Goal: Task Accomplishment & Management: Use online tool/utility

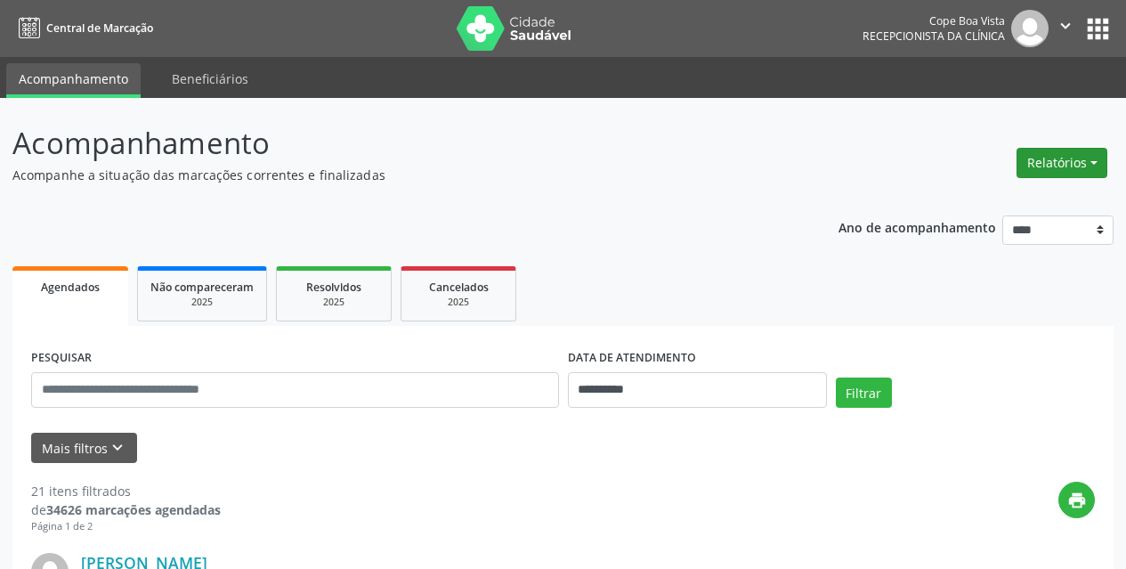
click at [1070, 177] on button "Relatórios" at bounding box center [1062, 163] width 91 height 30
click at [1009, 195] on link "Agendamentos" at bounding box center [1012, 201] width 191 height 25
select select "*"
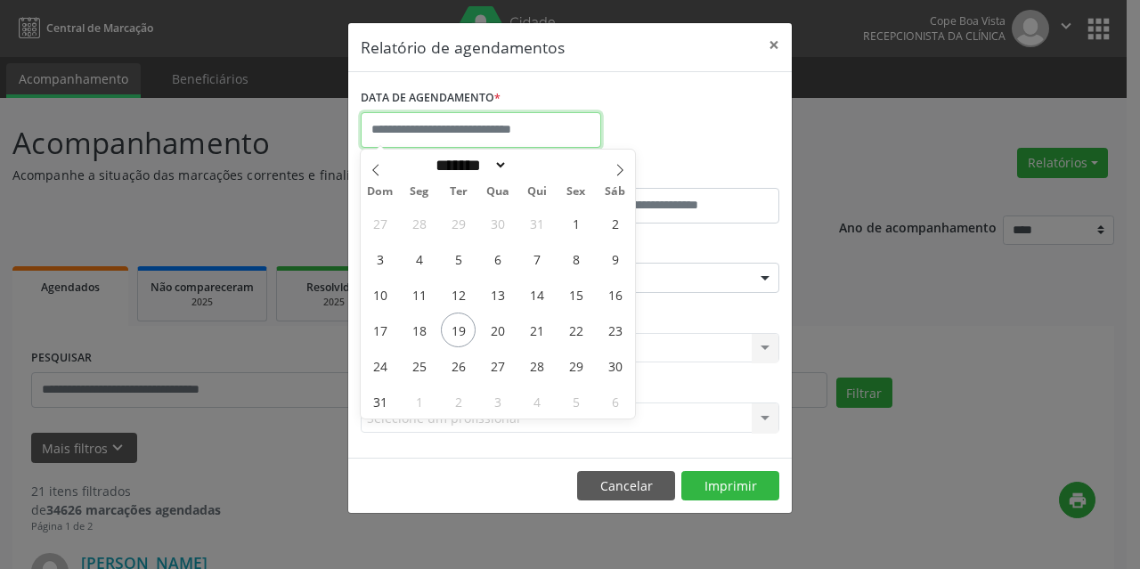
click at [420, 113] on input "text" at bounding box center [481, 130] width 240 height 36
click at [486, 334] on span "20" at bounding box center [497, 329] width 35 height 35
type input "**********"
click at [496, 322] on span "20" at bounding box center [497, 329] width 35 height 35
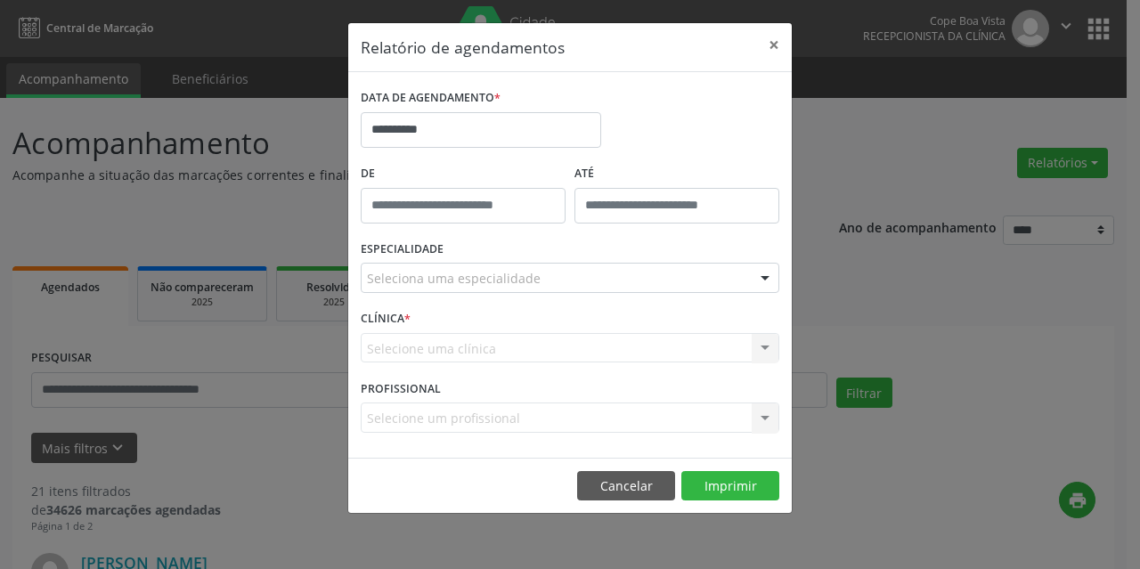
click at [496, 322] on div "CLÍNICA * Selecione uma clínica Nenhum resultado encontrado para: " " Não há ne…" at bounding box center [569, 339] width 427 height 69
type input "*****"
click at [460, 208] on input "*****" at bounding box center [463, 206] width 205 height 36
click at [493, 333] on div "Selecione uma clínica Nenhum resultado encontrado para: " " Não há nenhuma opçã…" at bounding box center [570, 348] width 418 height 30
click at [778, 47] on button "×" at bounding box center [774, 45] width 36 height 44
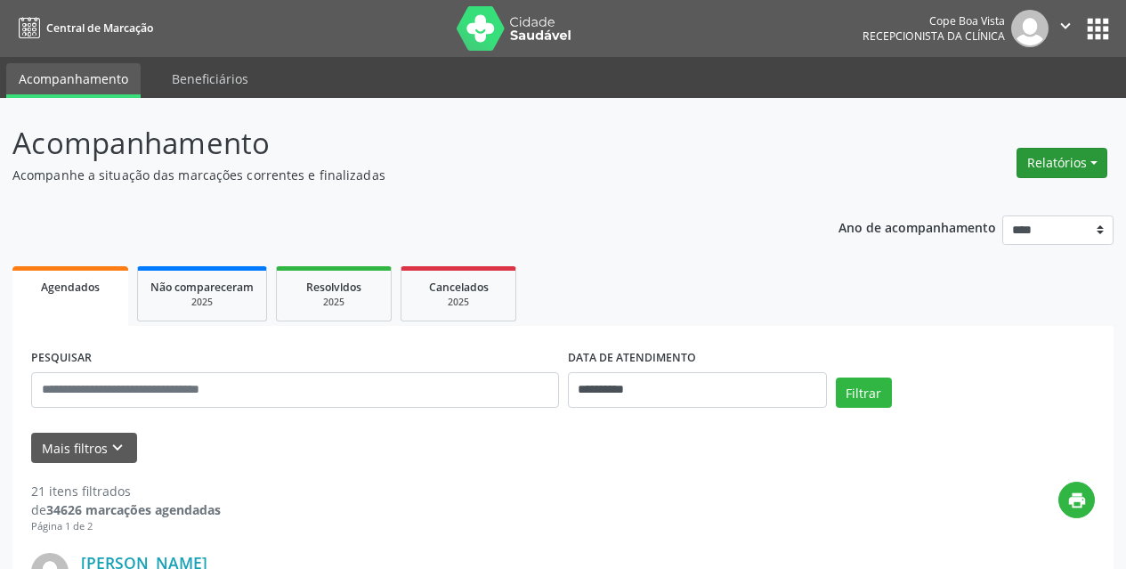
click at [1092, 172] on button "Relatórios" at bounding box center [1062, 163] width 91 height 30
click at [1000, 200] on link "Agendamentos" at bounding box center [1012, 201] width 191 height 25
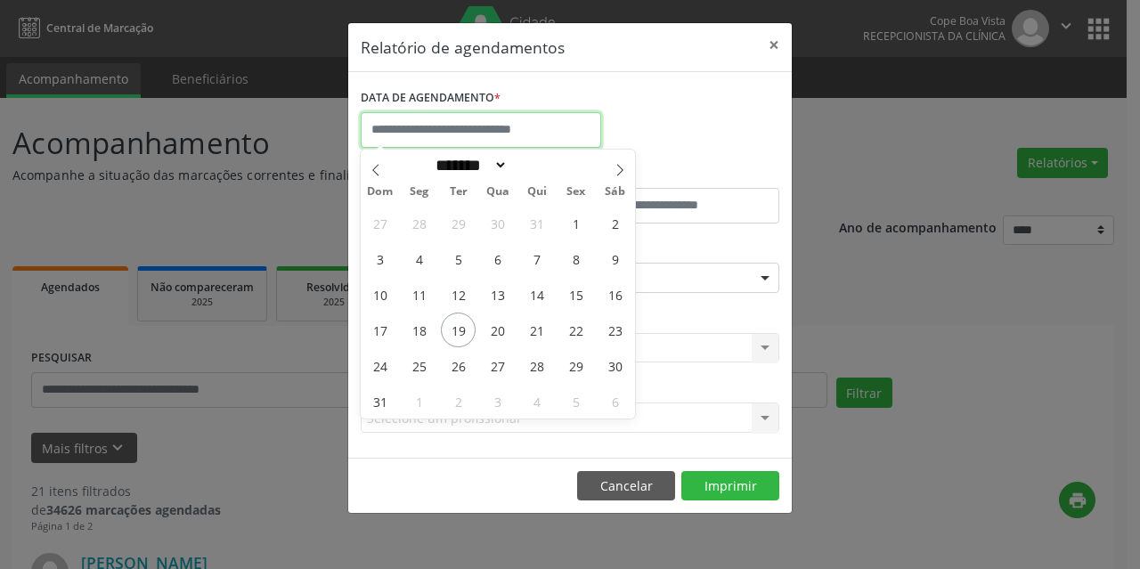
click at [497, 137] on input "text" at bounding box center [481, 130] width 240 height 36
click at [506, 322] on span "20" at bounding box center [497, 329] width 35 height 35
type input "**********"
click at [506, 322] on span "20" at bounding box center [497, 329] width 35 height 35
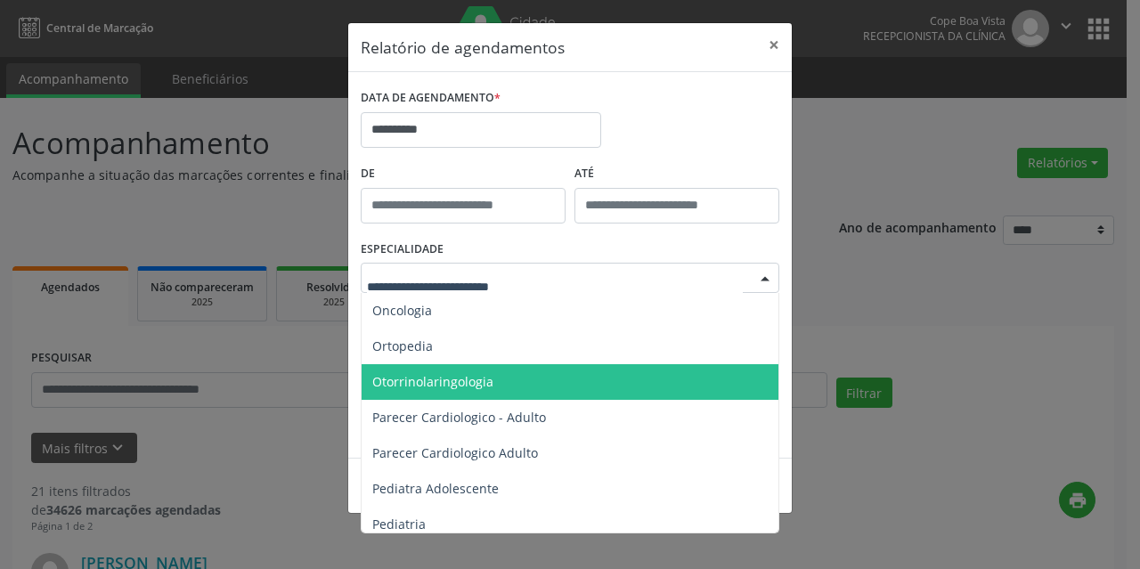
scroll to position [2404, 0]
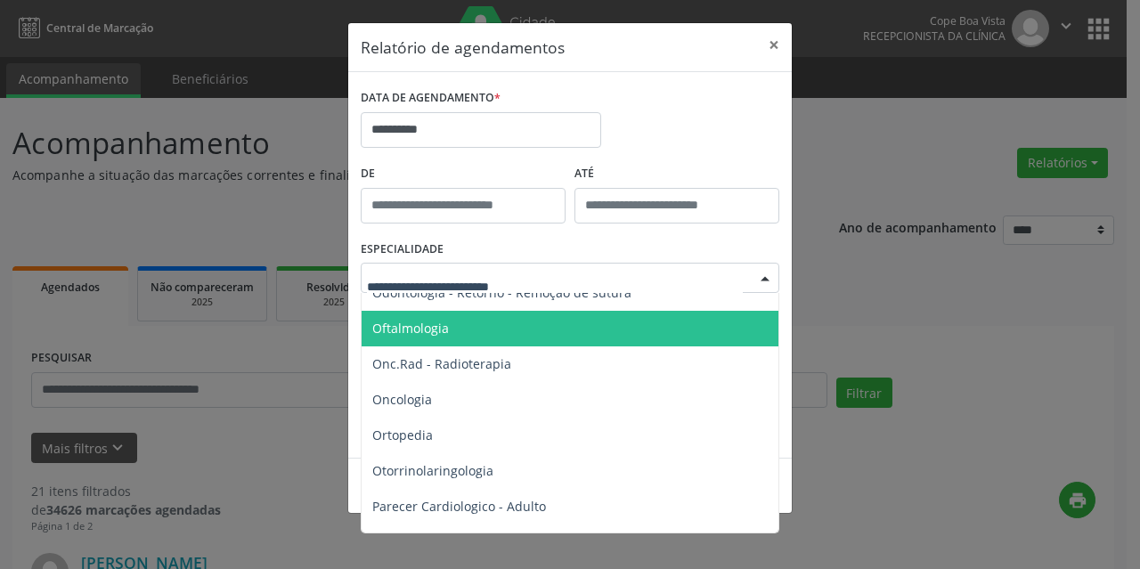
click at [434, 338] on span "Oftalmologia" at bounding box center [570, 329] width 419 height 36
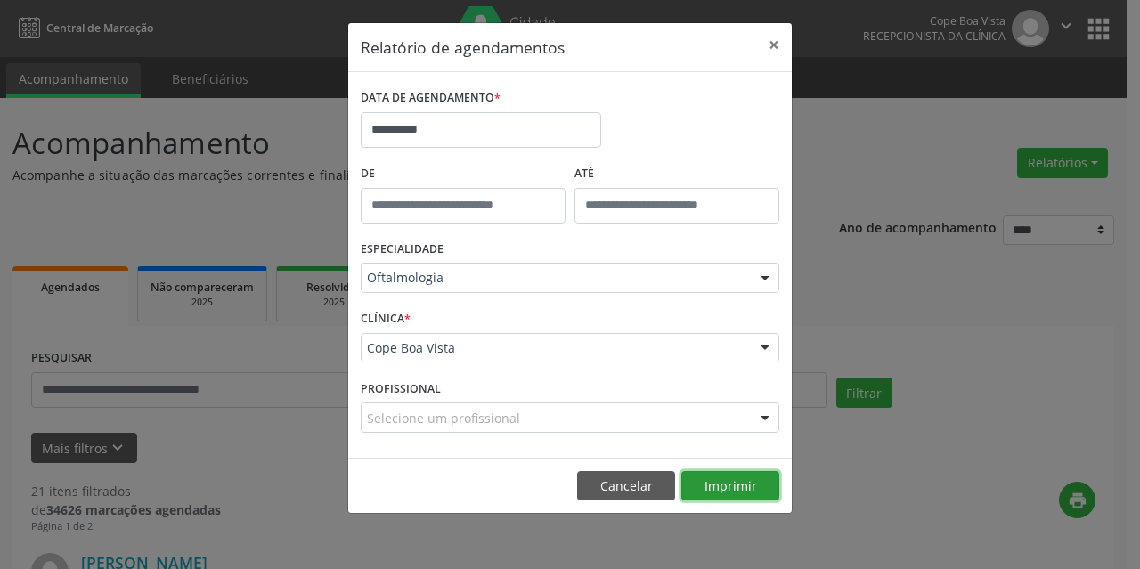
click at [735, 485] on button "Imprimir" at bounding box center [730, 486] width 98 height 30
